Goal: Find specific page/section: Find specific page/section

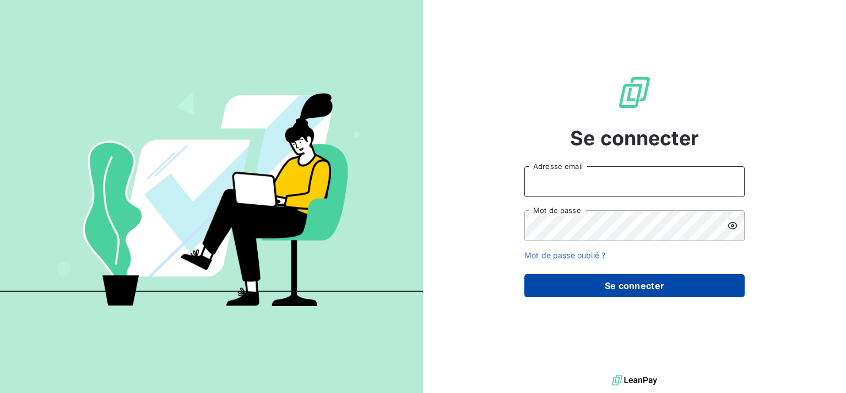
type input "c.daude@serpe.fr"
click at [535, 279] on button "Se connecter" at bounding box center [635, 285] width 220 height 23
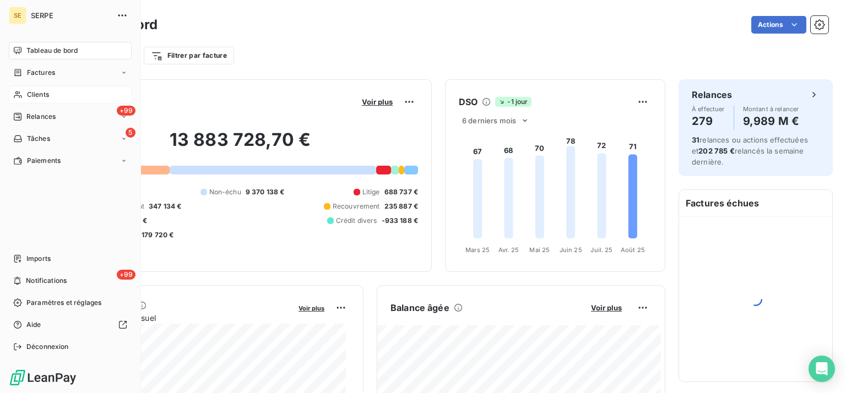
click at [53, 99] on div "Clients" at bounding box center [70, 95] width 123 height 18
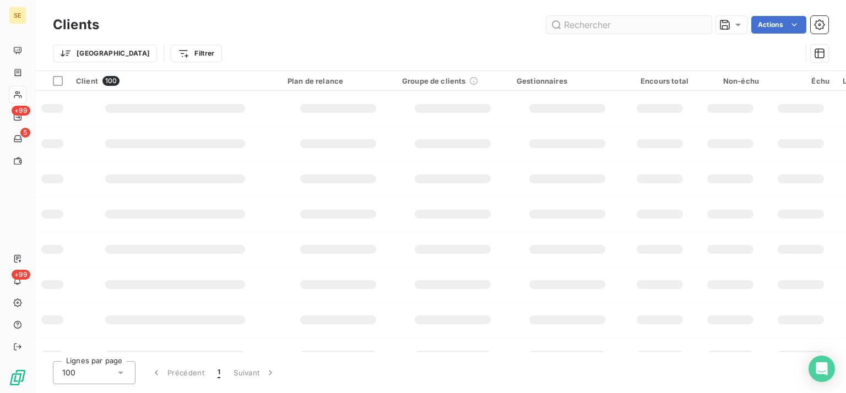
click at [648, 23] on input "text" at bounding box center [629, 25] width 165 height 18
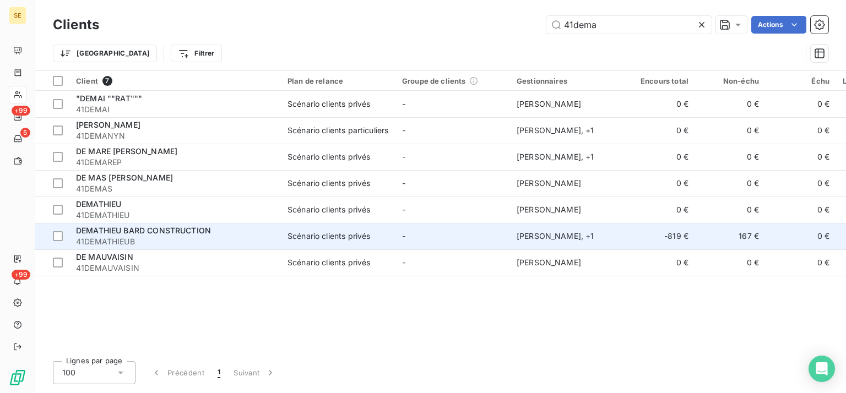
type input "41dema"
click at [274, 236] on span "41DEMATHIEUB" at bounding box center [175, 241] width 198 height 11
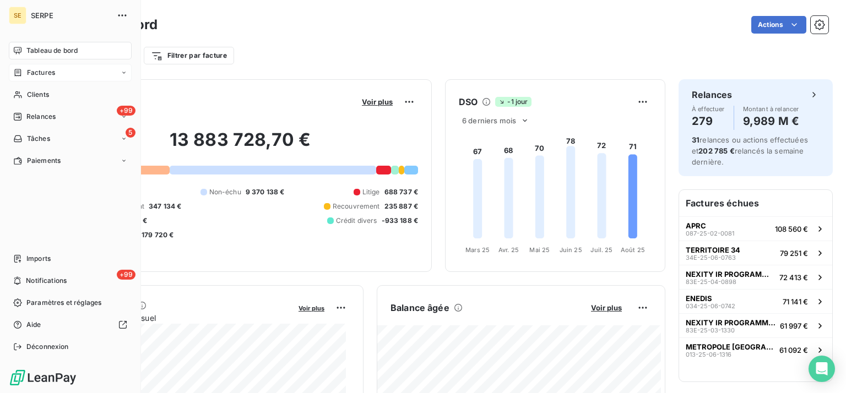
click at [22, 82] on nav "Tableau de bord Factures Clients +99 Relances 5 Tâches Paiements" at bounding box center [70, 106] width 123 height 128
click at [29, 73] on span "Factures" at bounding box center [41, 73] width 28 height 10
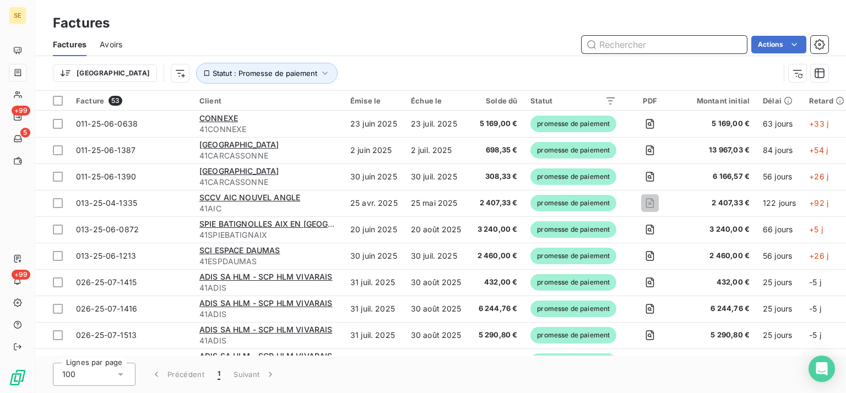
drag, startPoint x: 628, startPoint y: 35, endPoint x: 617, endPoint y: 42, distance: 12.7
click at [617, 42] on input "text" at bounding box center [664, 45] width 165 height 18
paste input "013-24-12-1009"
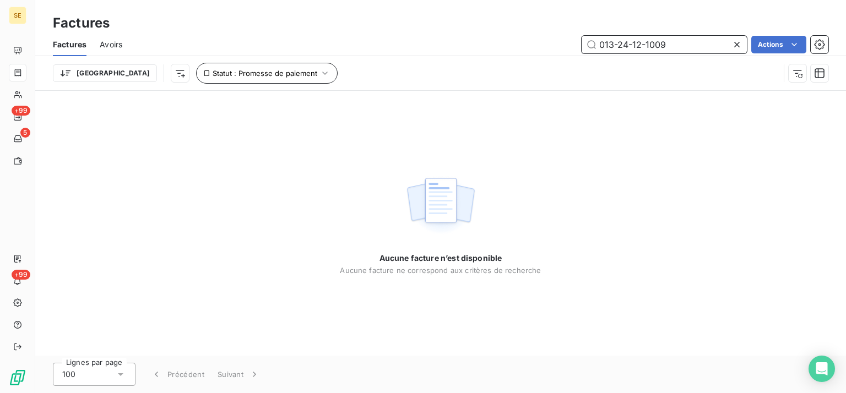
type input "013-24-12-1009"
click at [238, 79] on button "Statut : Promesse de paiement" at bounding box center [267, 73] width 142 height 21
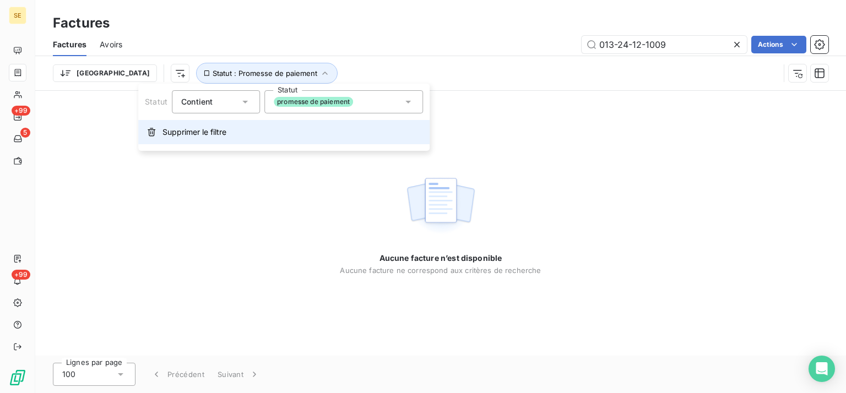
click at [161, 131] on button "Supprimer le filtre" at bounding box center [284, 132] width 292 height 24
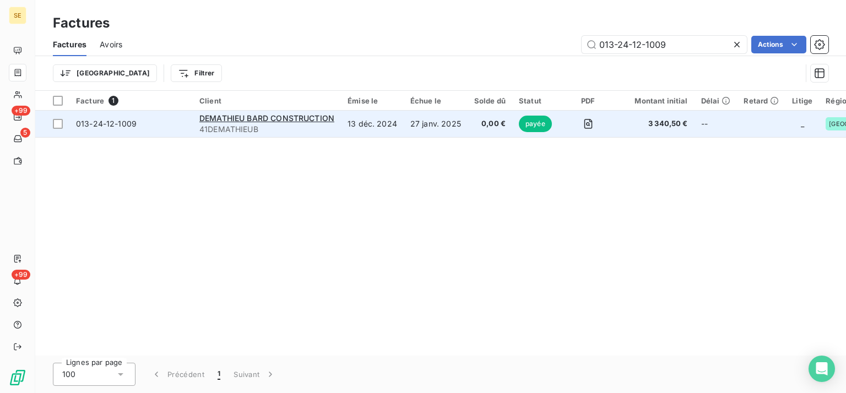
click at [362, 128] on td "13 déc. 2024" at bounding box center [372, 124] width 63 height 26
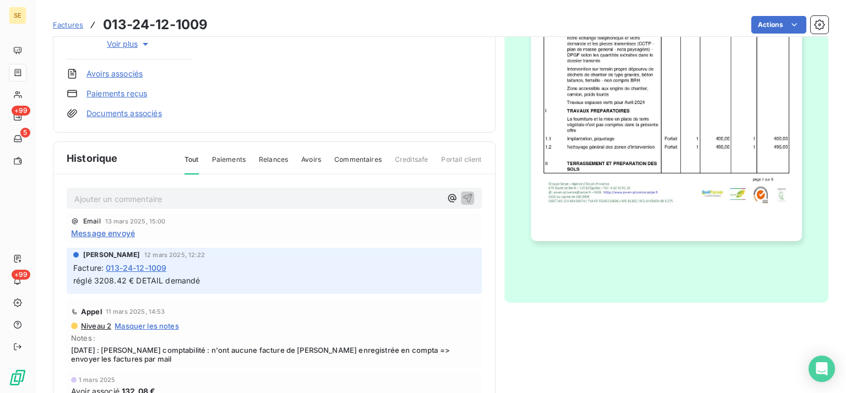
scroll to position [269, 0]
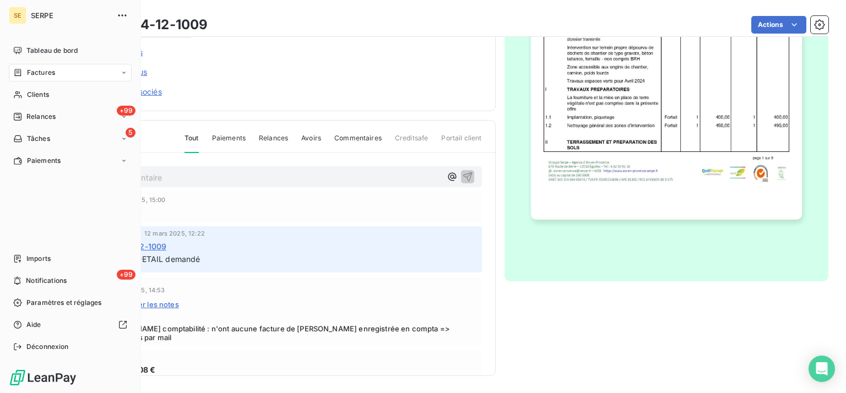
click at [37, 73] on span "Factures" at bounding box center [41, 73] width 28 height 10
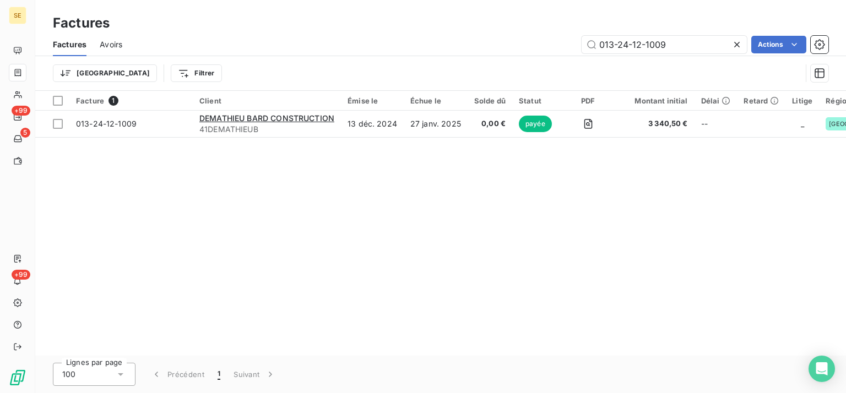
drag, startPoint x: 677, startPoint y: 42, endPoint x: 383, endPoint y: 66, distance: 295.2
click at [395, 63] on div "Factures Avoirs 013-24-12-1009 Actions Trier Filtrer" at bounding box center [440, 61] width 811 height 57
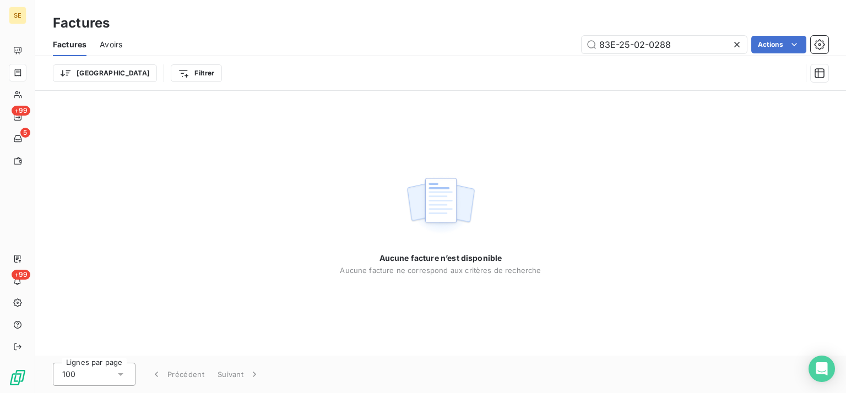
type input "83E-25-02-0288"
